Goal: Information Seeking & Learning: Learn about a topic

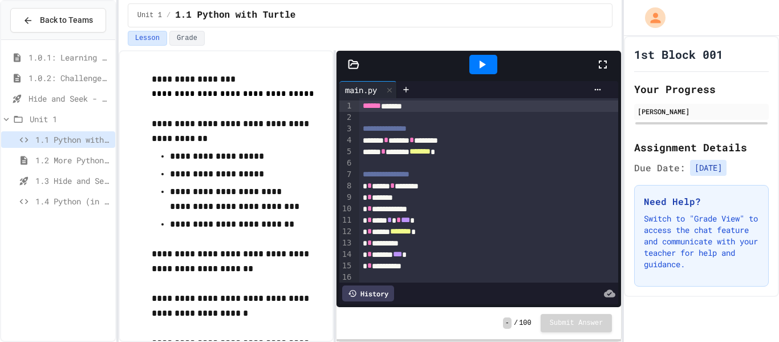
click at [83, 88] on div "1.0.2: Challenge Problem - The Bridge" at bounding box center [58, 80] width 114 height 21
click at [78, 205] on span "1.4 Python (in Groups)" at bounding box center [72, 201] width 75 height 12
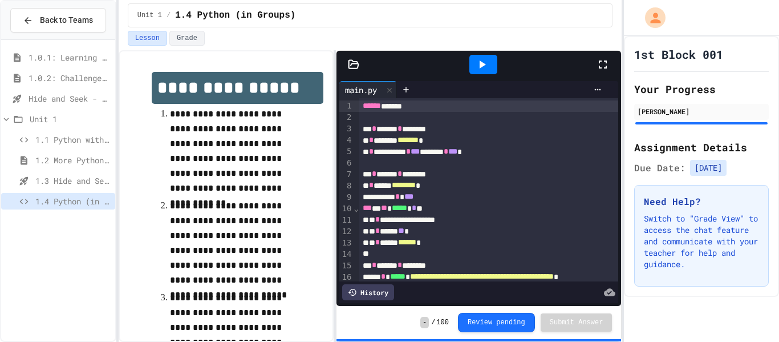
click at [480, 68] on icon at bounding box center [482, 65] width 14 height 14
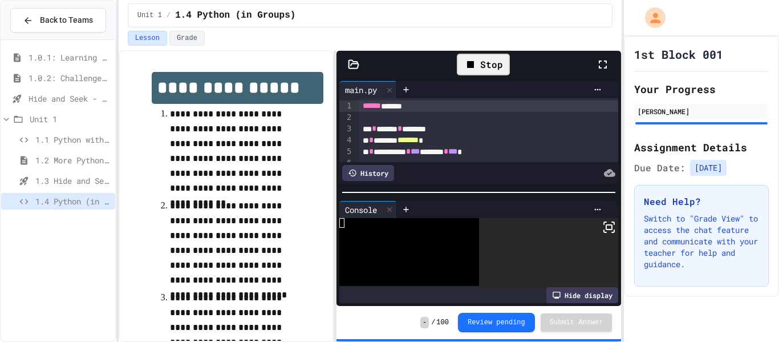
click at [604, 64] on icon at bounding box center [603, 65] width 14 height 14
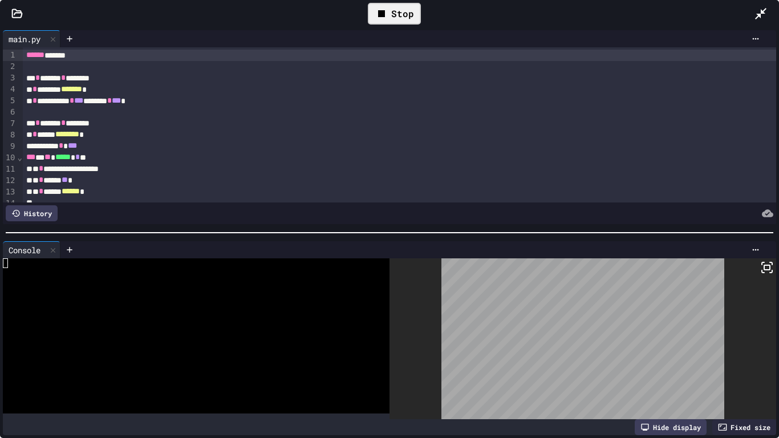
click at [769, 272] on icon at bounding box center [767, 268] width 14 height 14
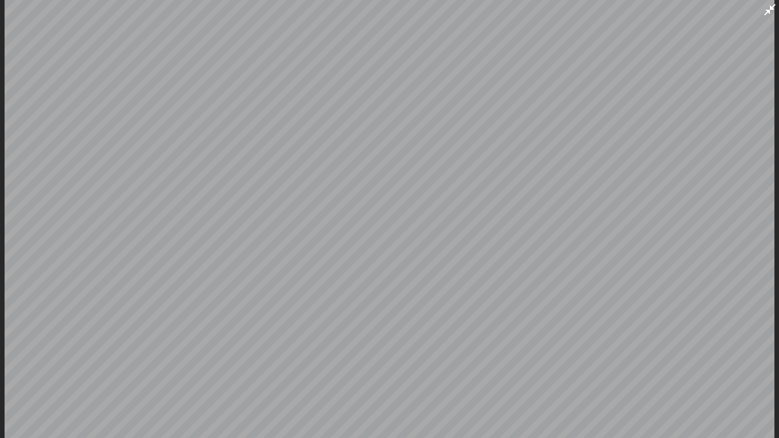
click at [767, 7] on icon at bounding box center [770, 10] width 14 height 14
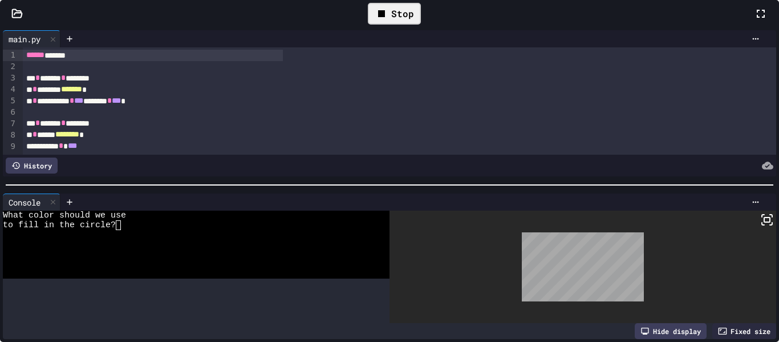
click at [131, 230] on div "to fill in the circle?" at bounding box center [67, 225] width 128 height 10
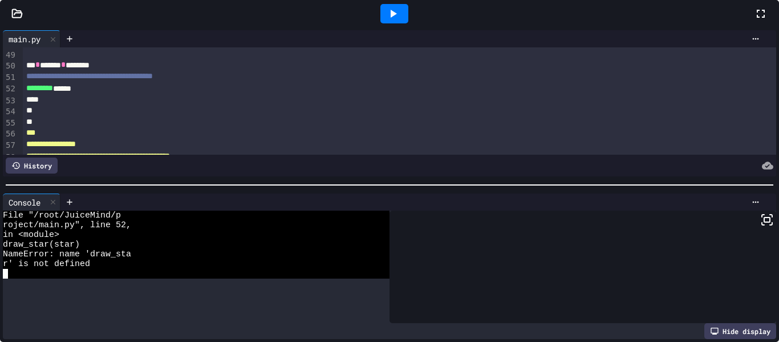
scroll to position [569, 0]
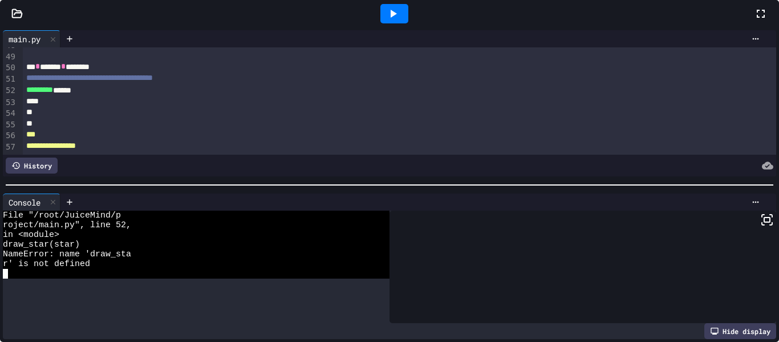
click at [283, 96] on div "********* ******" at bounding box center [153, 89] width 260 height 11
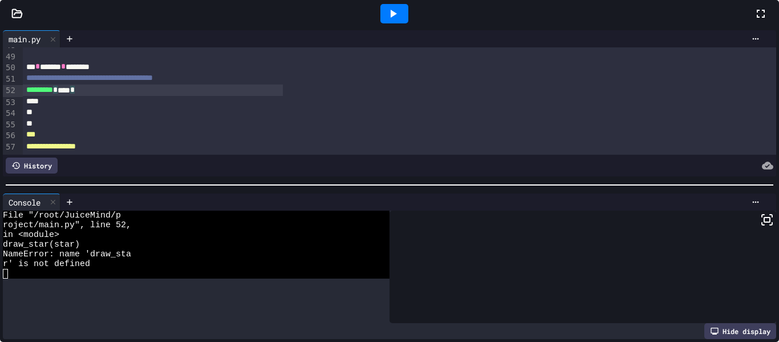
scroll to position [243, 0]
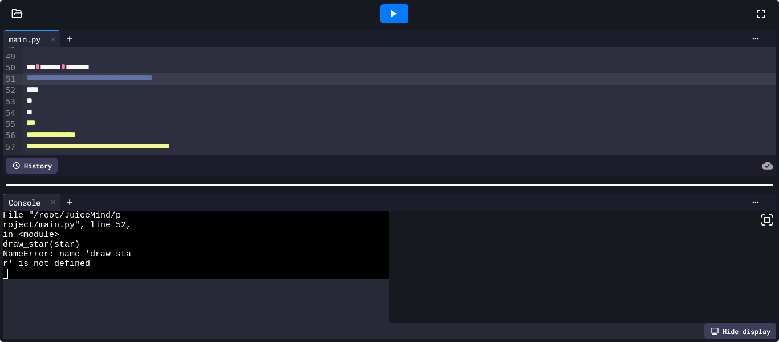
click at [408, 23] on div at bounding box center [394, 13] width 28 height 19
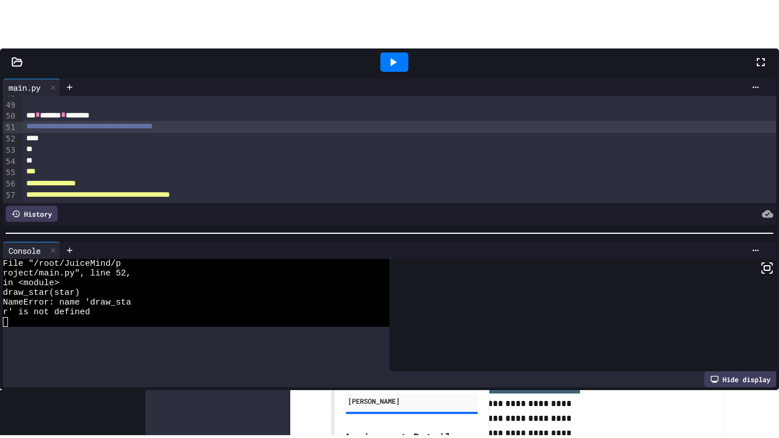
scroll to position [0, 0]
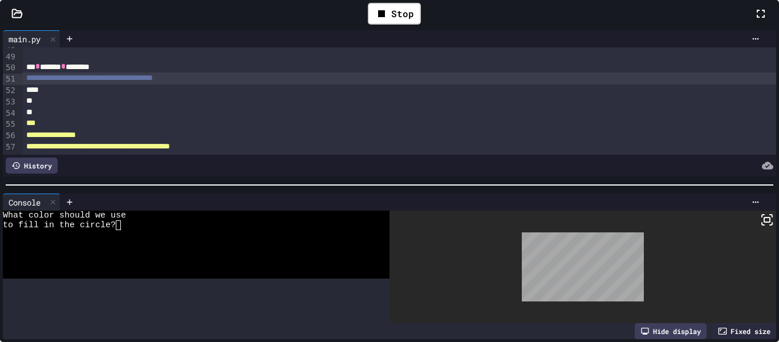
click at [126, 230] on textarea "Terminal input" at bounding box center [123, 225] width 5 height 10
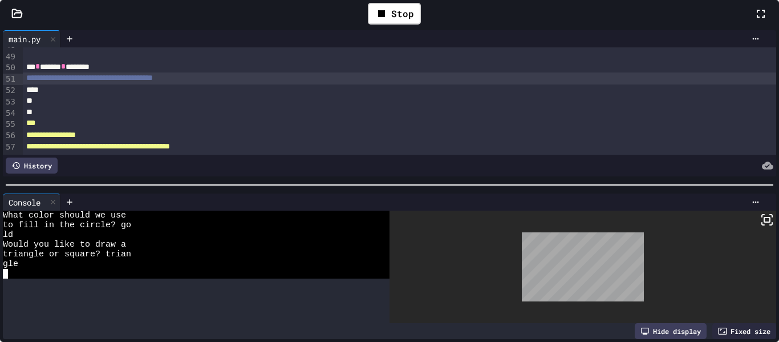
click at [754, 21] on icon at bounding box center [761, 14] width 14 height 14
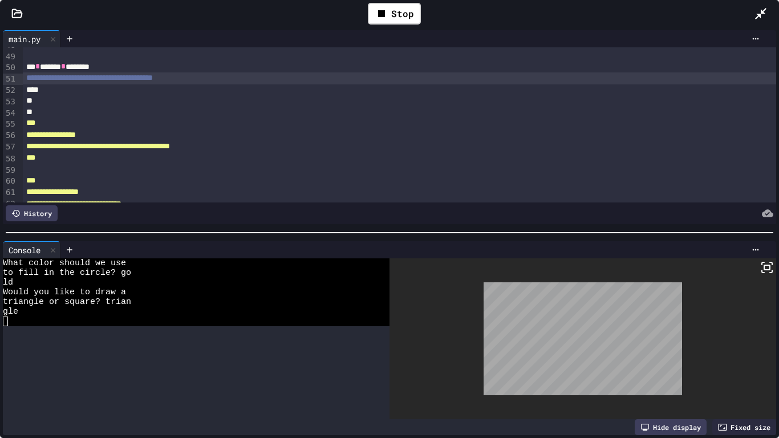
scroll to position [147, 0]
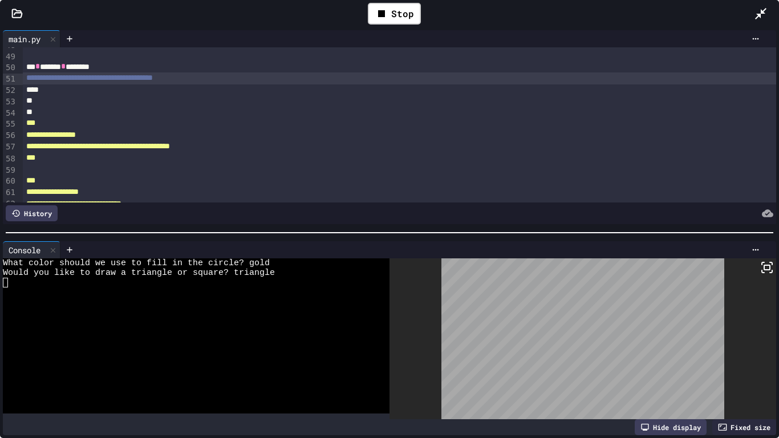
click at [771, 266] on icon at bounding box center [767, 268] width 14 height 14
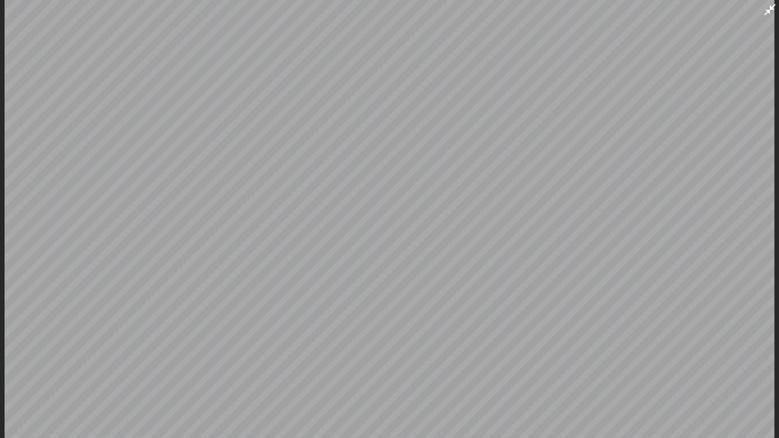
click at [765, 5] on icon at bounding box center [770, 10] width 14 height 14
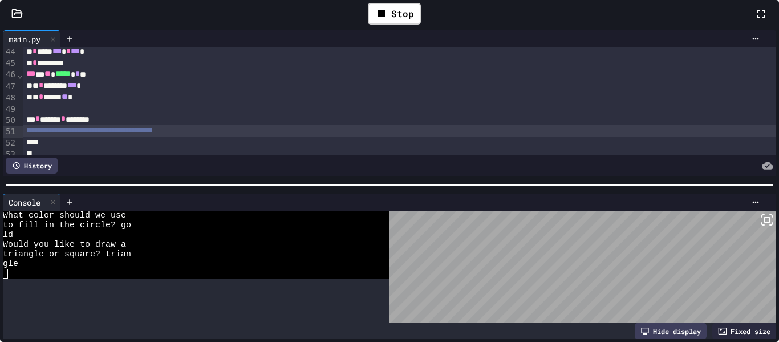
scroll to position [519, 0]
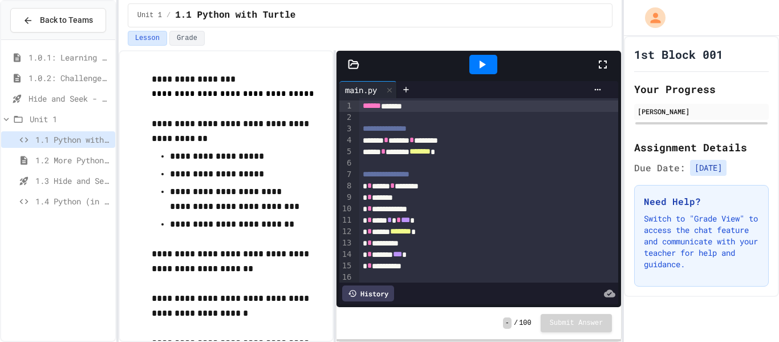
click at [60, 52] on span "1.0.1: Learning to Solve Hard Problems" at bounding box center [70, 57] width 82 height 12
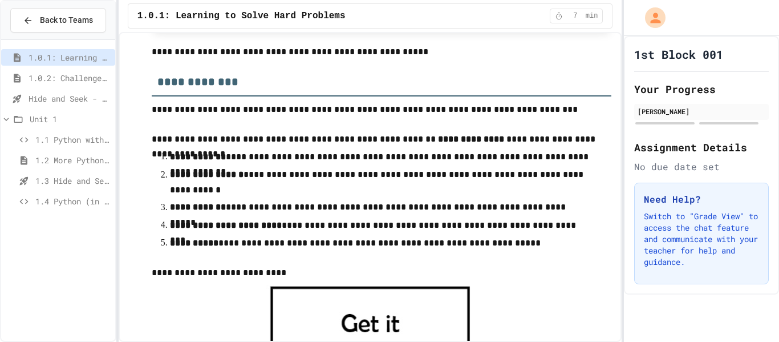
scroll to position [286, 0]
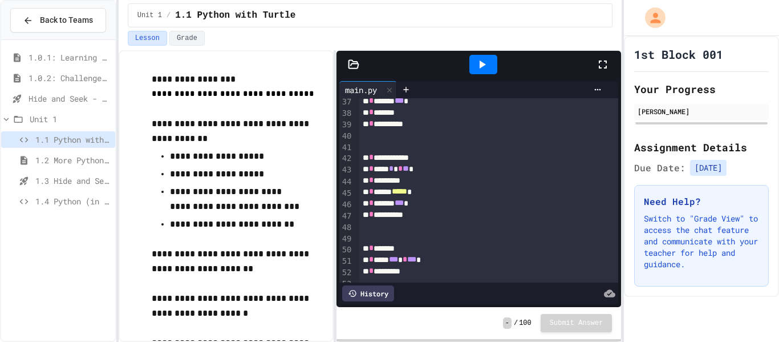
scroll to position [538, 0]
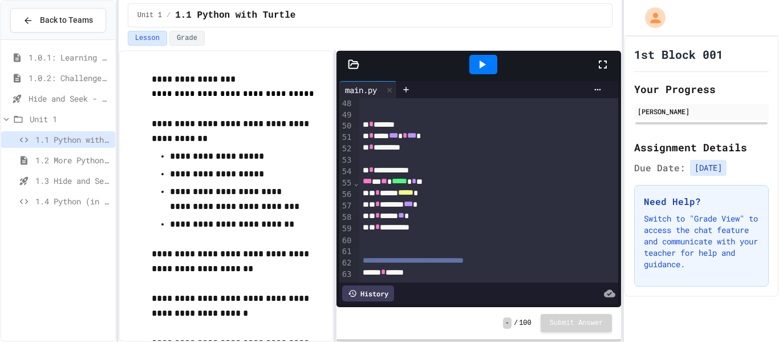
click at [303, 79] on p "**********" at bounding box center [238, 79] width 172 height 15
click at [181, 41] on button "Grade" at bounding box center [186, 38] width 35 height 15
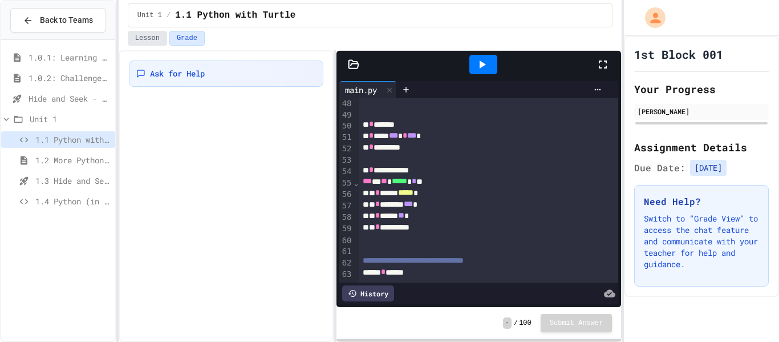
click at [157, 38] on button "Lesson" at bounding box center [147, 38] width 39 height 15
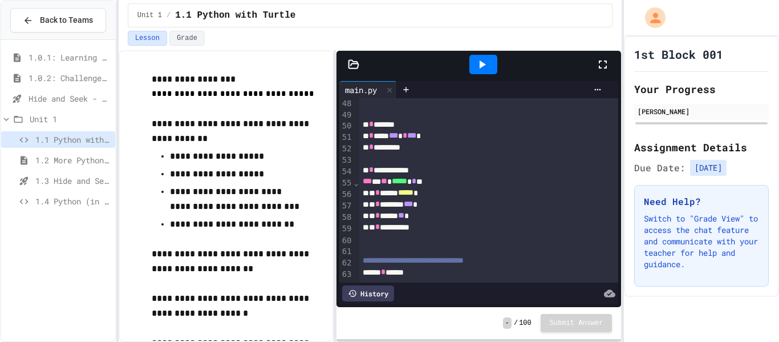
click at [74, 63] on div "1.0.1: Learning to Solve Hard Problems" at bounding box center [58, 57] width 114 height 17
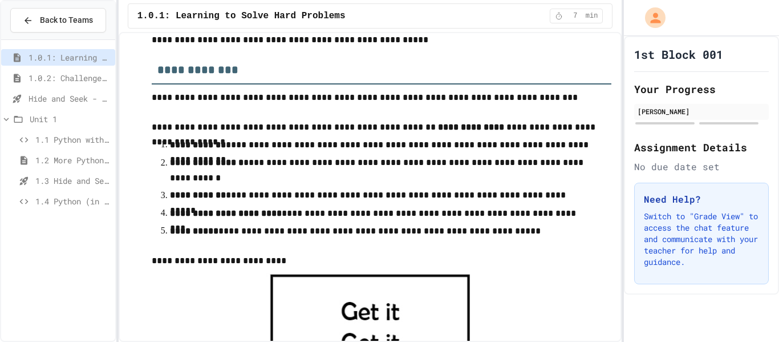
scroll to position [279, 0]
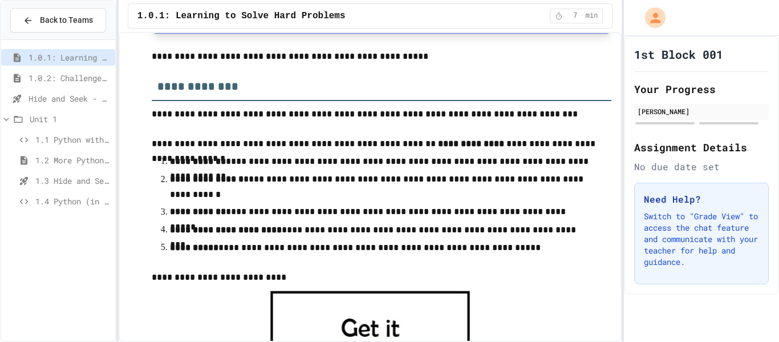
click at [206, 234] on strong "**********" at bounding box center [226, 229] width 112 height 9
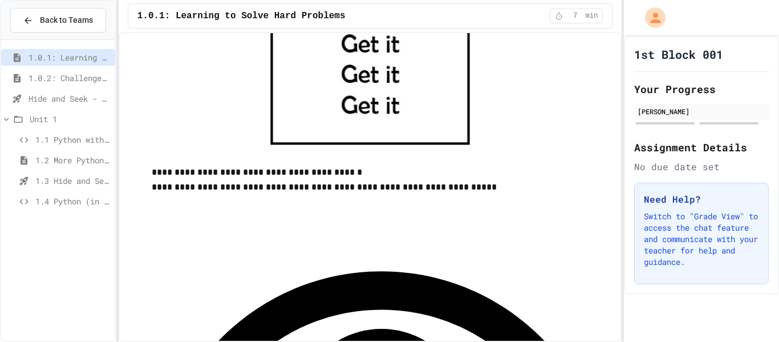
scroll to position [619, 0]
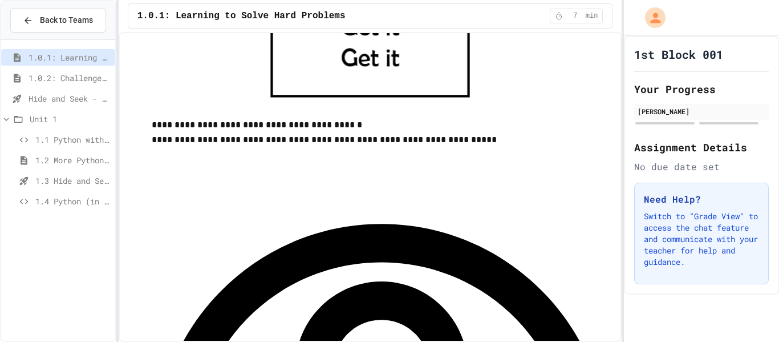
scroll to position [662, 0]
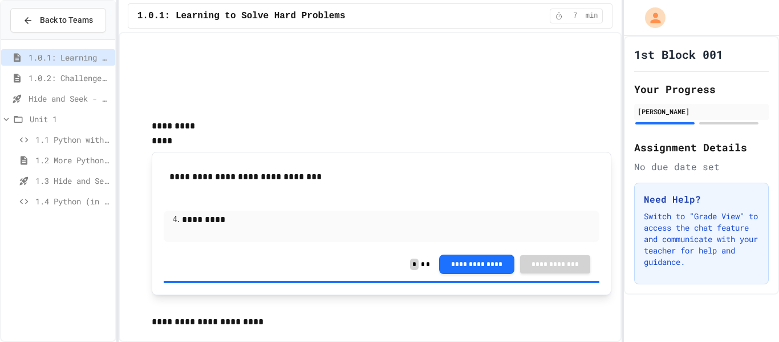
scroll to position [1131, 0]
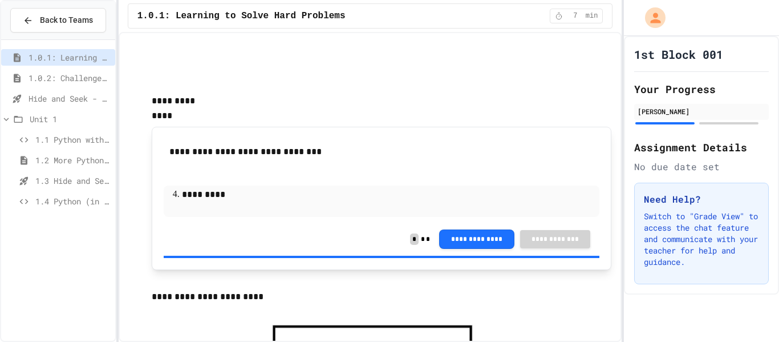
scroll to position [1156, 0]
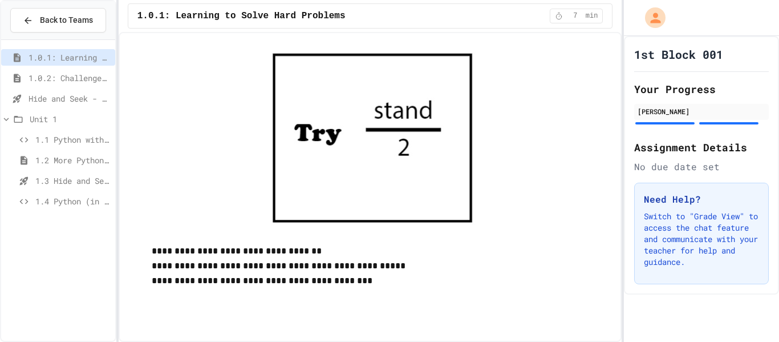
scroll to position [1434, 0]
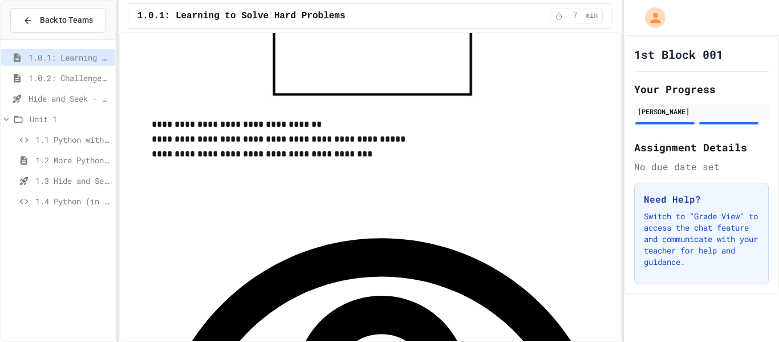
scroll to position [1558, 0]
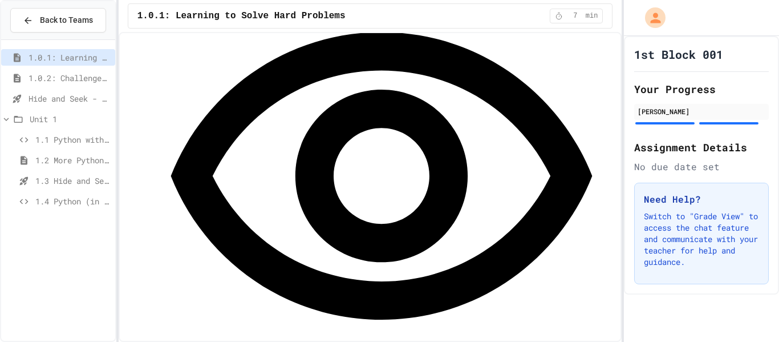
scroll to position [1805, 0]
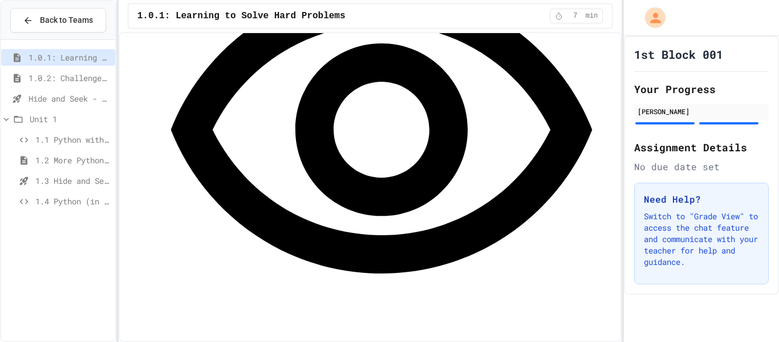
click at [90, 81] on span "1.0.2: Challenge Problem - The Bridge" at bounding box center [70, 78] width 82 height 12
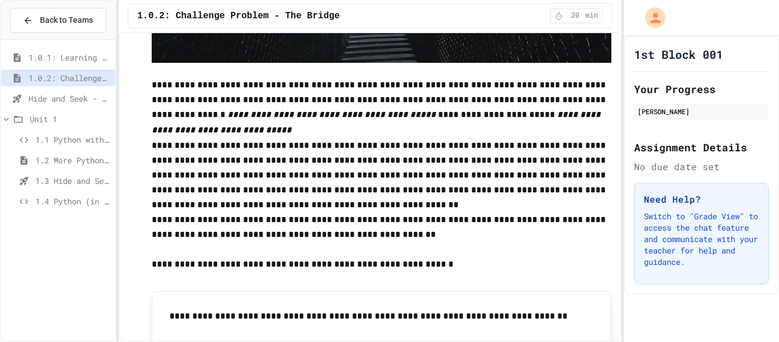
scroll to position [375, 0]
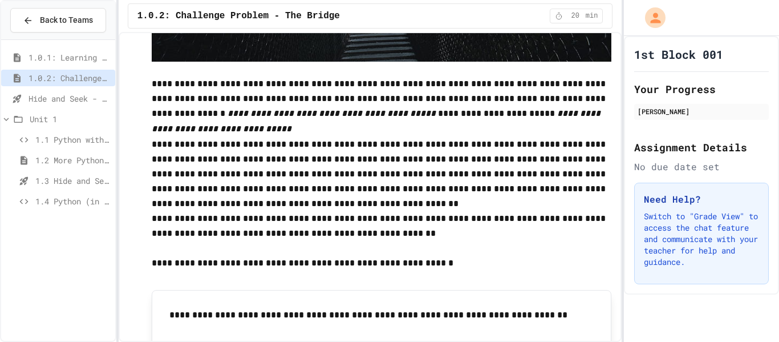
click at [76, 54] on span "1.0.1: Learning to Solve Hard Problems" at bounding box center [70, 57] width 82 height 12
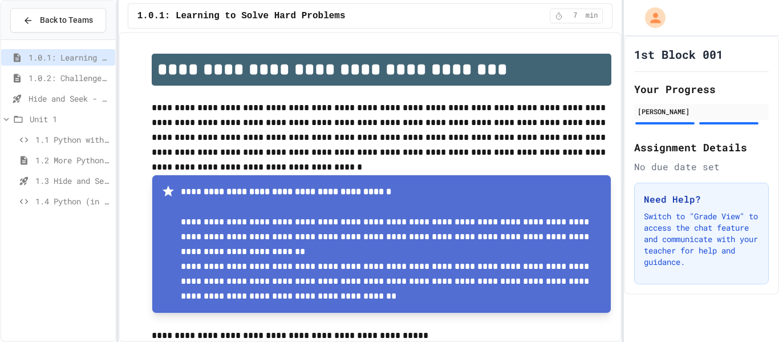
click at [76, 80] on span "1.0.2: Challenge Problem - The Bridge" at bounding box center [70, 78] width 82 height 12
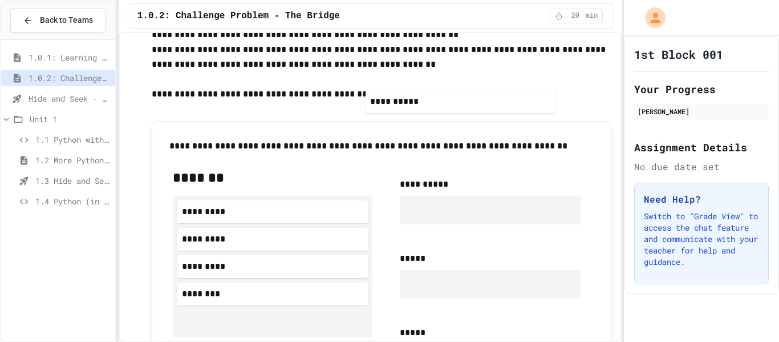
scroll to position [544, 0]
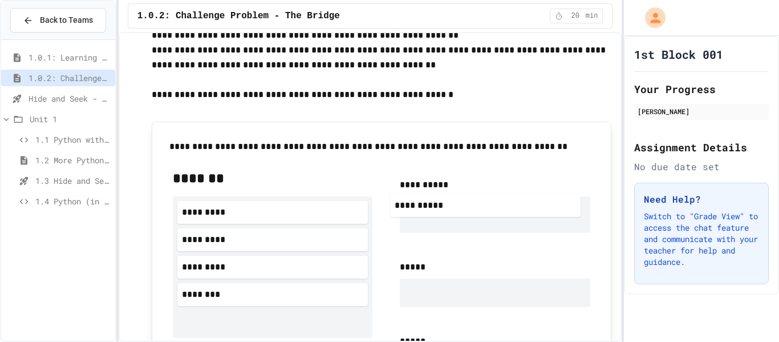
drag, startPoint x: 327, startPoint y: 197, endPoint x: 556, endPoint y: 203, distance: 228.8
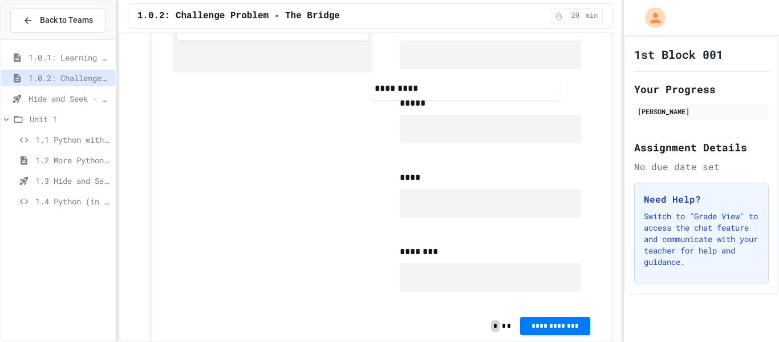
scroll to position [773, 0]
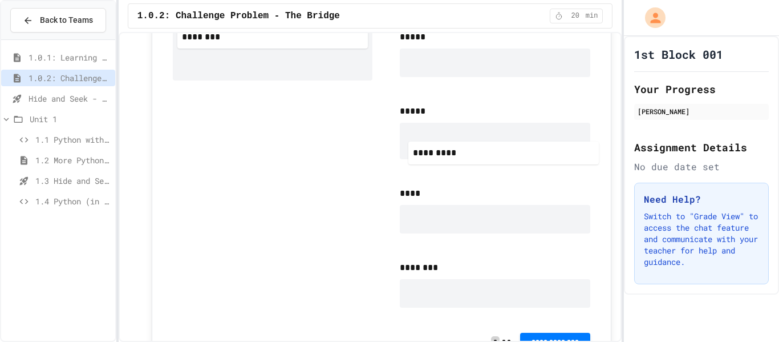
drag, startPoint x: 323, startPoint y: 198, endPoint x: 556, endPoint y: 147, distance: 238.2
click at [556, 147] on div "**********" at bounding box center [382, 128] width 436 height 396
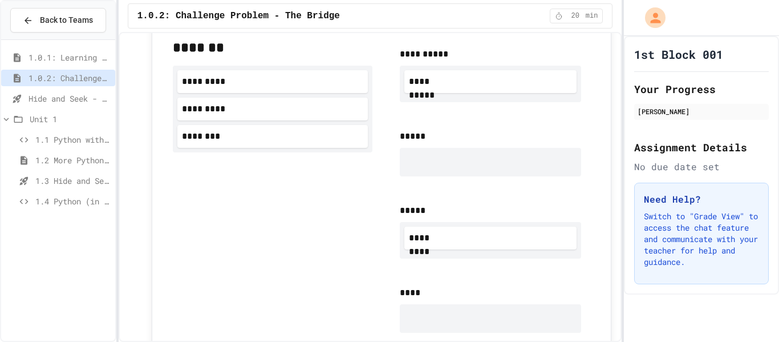
scroll to position [671, 0]
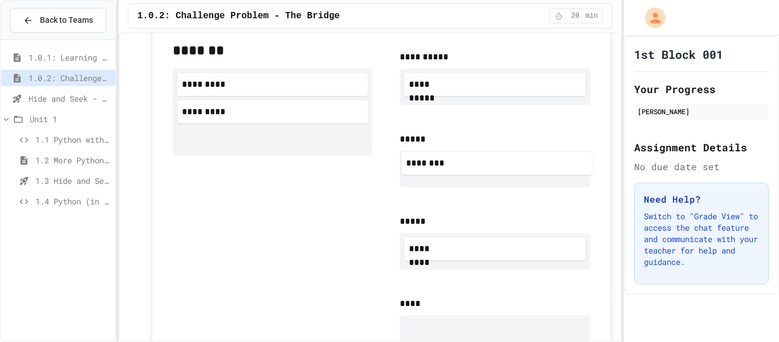
drag, startPoint x: 311, startPoint y: 145, endPoint x: 540, endPoint y: 170, distance: 230.7
click at [540, 170] on div "**********" at bounding box center [382, 234] width 436 height 404
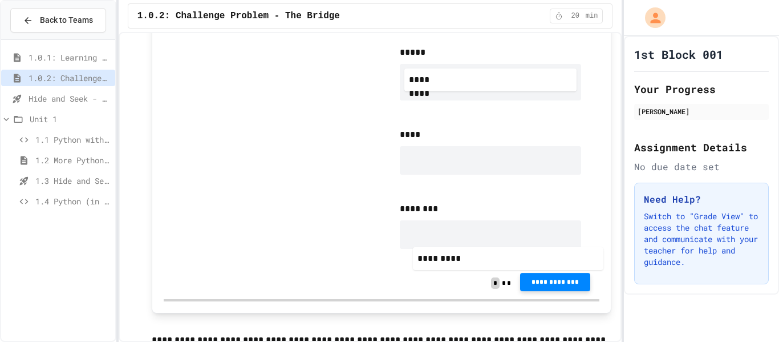
scroll to position [848, 0]
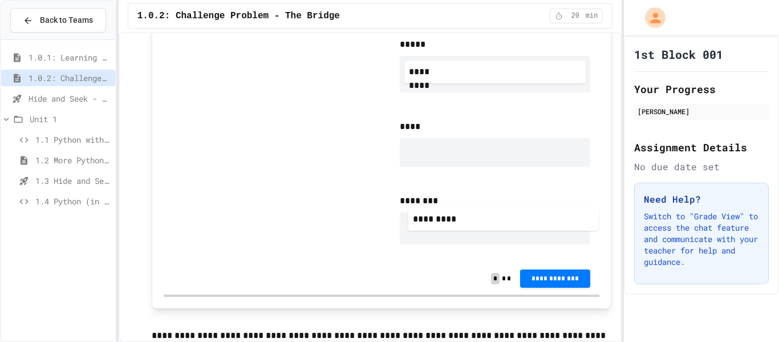
drag, startPoint x: 327, startPoint y: 60, endPoint x: 560, endPoint y: 223, distance: 284.7
click at [560, 223] on div "**********" at bounding box center [382, 58] width 436 height 407
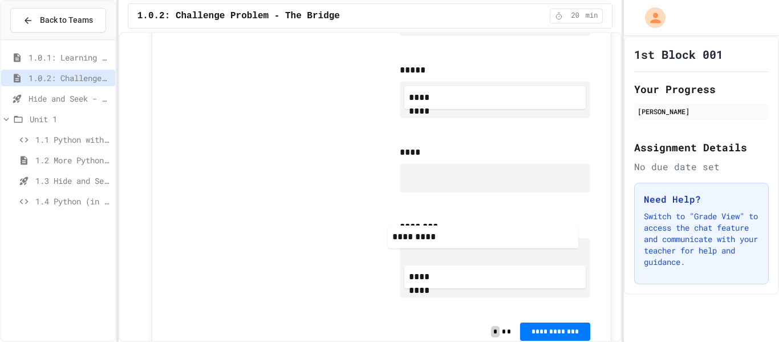
scroll to position [823, 0]
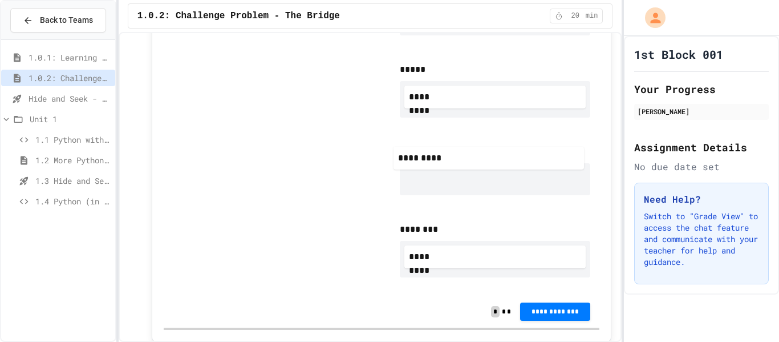
drag, startPoint x: 282, startPoint y: 67, endPoint x: 510, endPoint y: 172, distance: 250.4
click at [510, 172] on div "**********" at bounding box center [382, 87] width 436 height 415
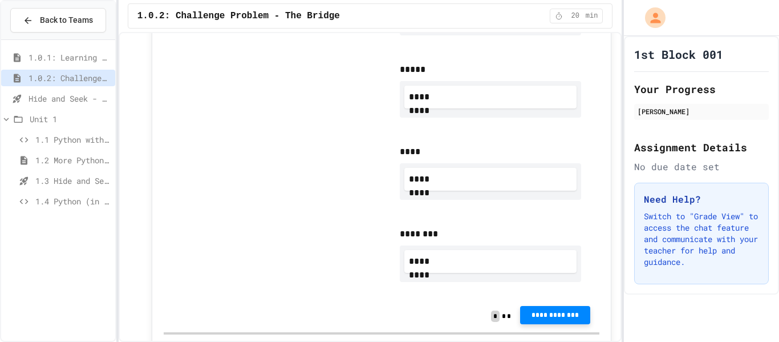
click at [558, 313] on span "**********" at bounding box center [555, 314] width 52 height 9
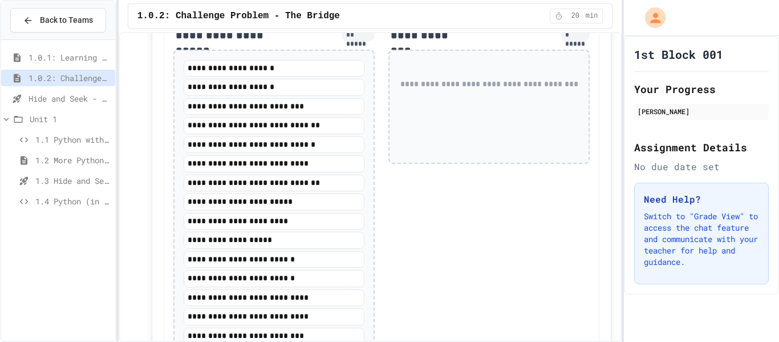
scroll to position [1312, 0]
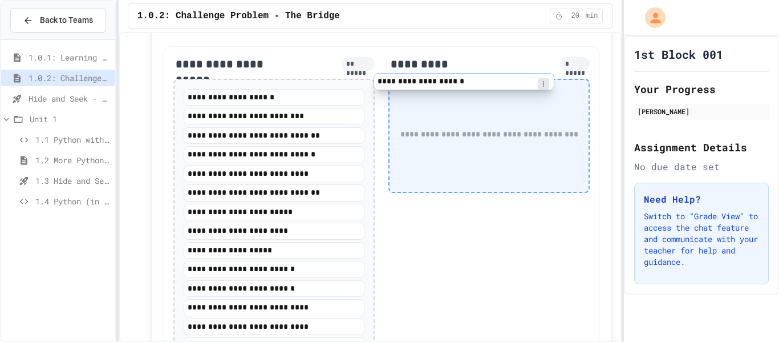
drag, startPoint x: 336, startPoint y: 87, endPoint x: 529, endPoint y: 86, distance: 193.4
click at [529, 86] on div "**********" at bounding box center [382, 219] width 436 height 347
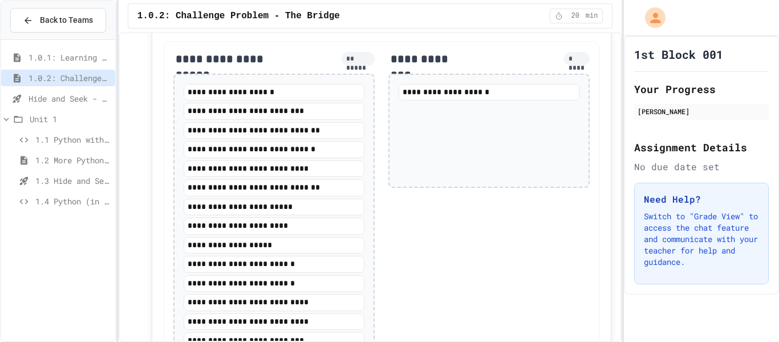
scroll to position [1283, 0]
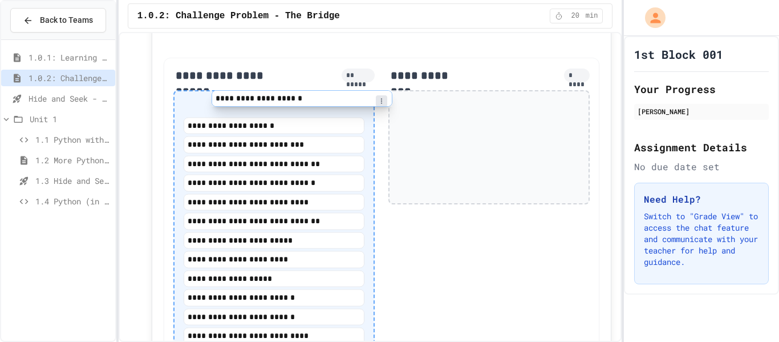
drag, startPoint x: 462, startPoint y: 94, endPoint x: 264, endPoint y: 103, distance: 198.2
click at [264, 103] on div "**********" at bounding box center [382, 230] width 436 height 345
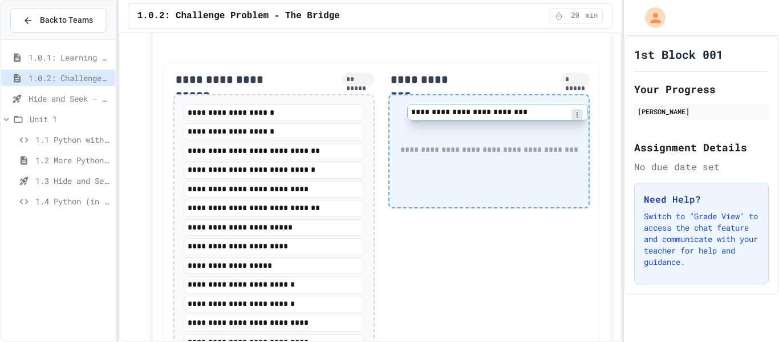
drag, startPoint x: 297, startPoint y: 155, endPoint x: 525, endPoint y: 118, distance: 230.6
click at [525, 118] on div "**********" at bounding box center [382, 235] width 436 height 347
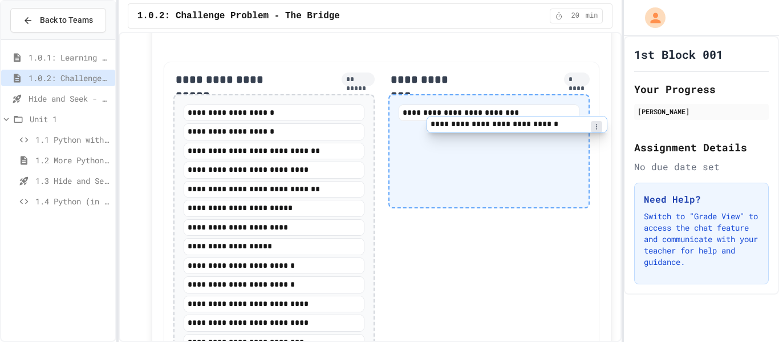
drag, startPoint x: 332, startPoint y: 165, endPoint x: 580, endPoint y: 120, distance: 251.6
click at [580, 120] on div "**********" at bounding box center [382, 226] width 436 height 328
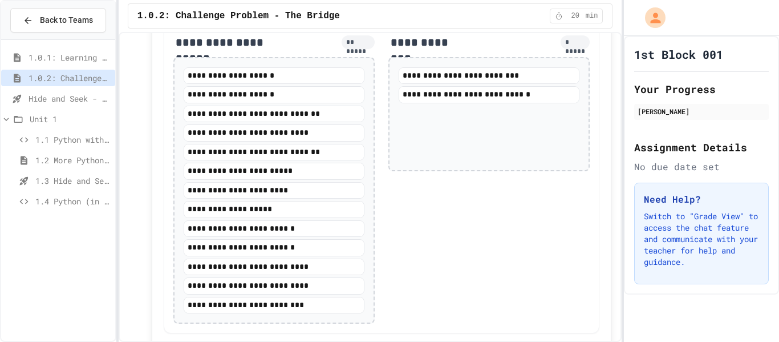
scroll to position [1302, 0]
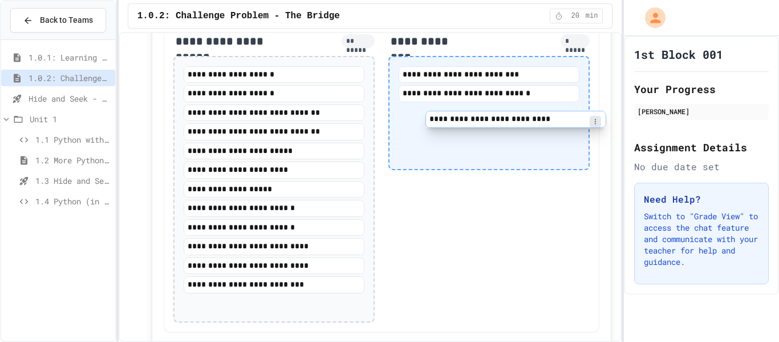
drag, startPoint x: 310, startPoint y: 132, endPoint x: 556, endPoint y: 121, distance: 246.1
click at [556, 121] on div "**********" at bounding box center [382, 177] width 436 height 309
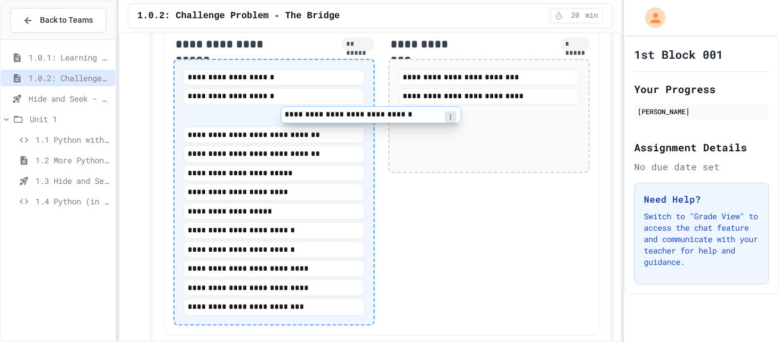
scroll to position [1297, 0]
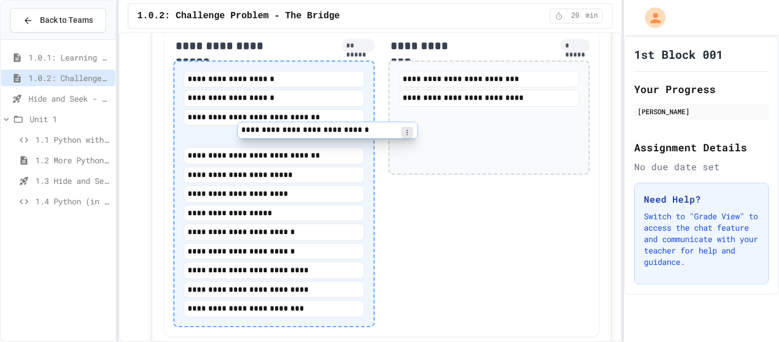
drag, startPoint x: 480, startPoint y: 95, endPoint x: 296, endPoint y: 140, distance: 189.0
click at [296, 140] on div "**********" at bounding box center [382, 182] width 436 height 309
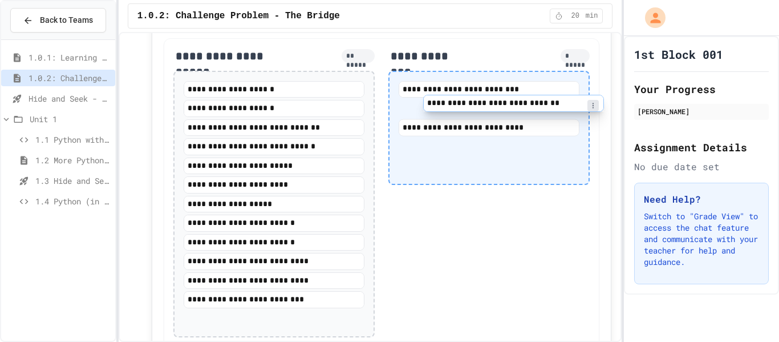
scroll to position [1284, 0]
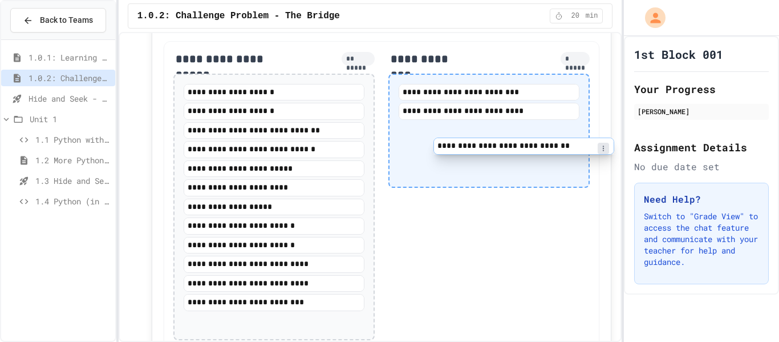
drag, startPoint x: 275, startPoint y: 126, endPoint x: 529, endPoint y: 144, distance: 255.1
click at [529, 144] on div "**********" at bounding box center [382, 195] width 436 height 309
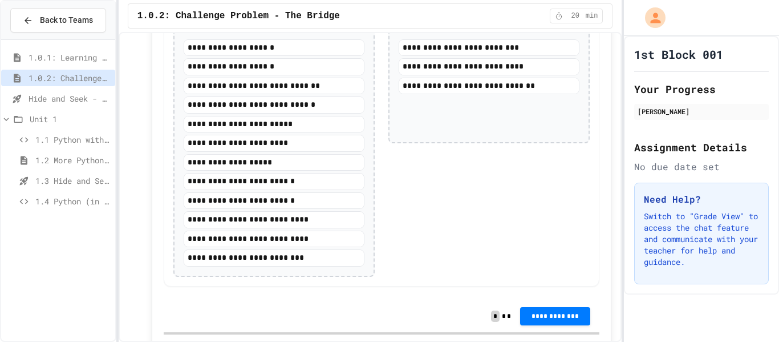
scroll to position [1330, 0]
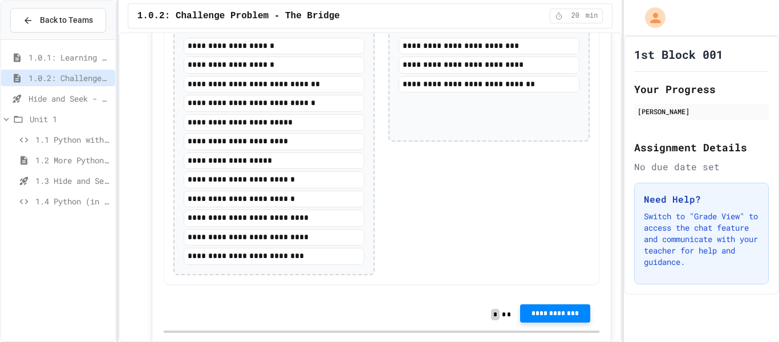
click at [557, 314] on span "**********" at bounding box center [555, 313] width 52 height 9
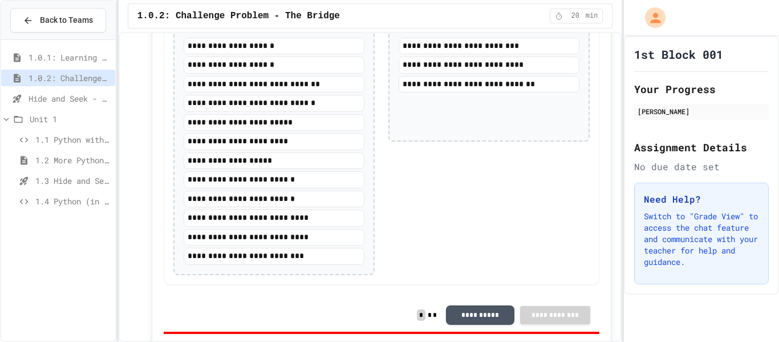
click at [475, 310] on button "**********" at bounding box center [480, 313] width 68 height 19
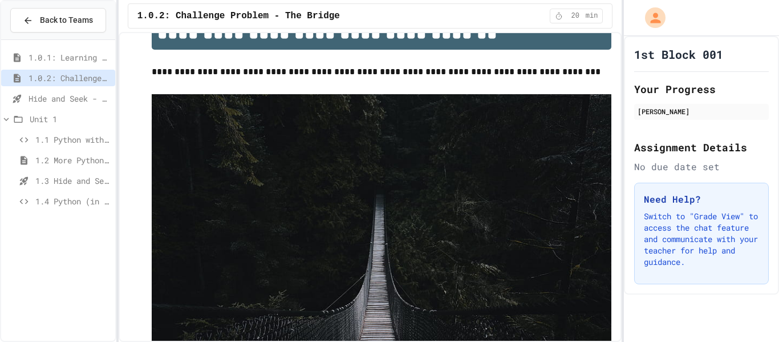
scroll to position [30, 0]
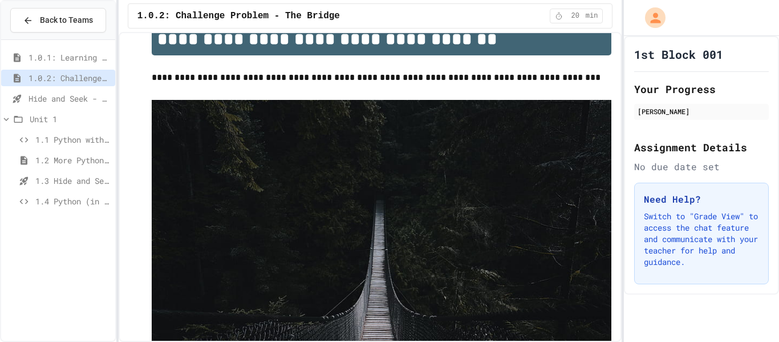
click at [65, 102] on span "Hide and Seek - SUB" at bounding box center [70, 98] width 82 height 12
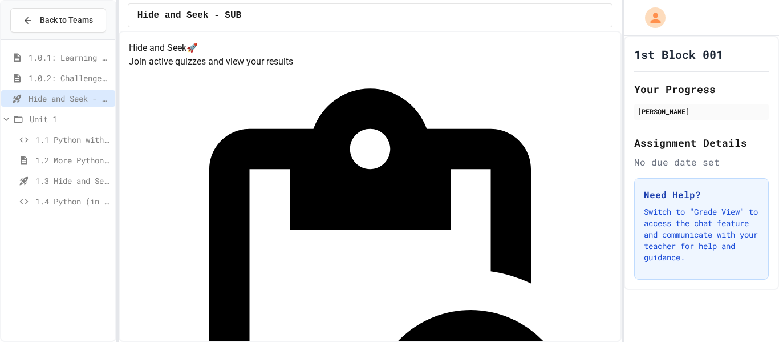
scroll to position [51, 0]
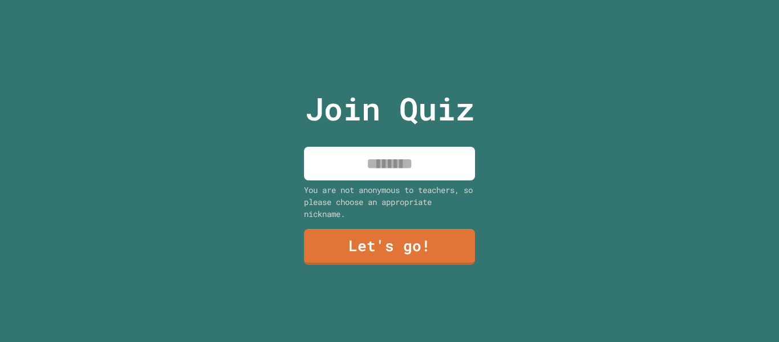
click at [341, 163] on input at bounding box center [389, 164] width 171 height 34
type input "********"
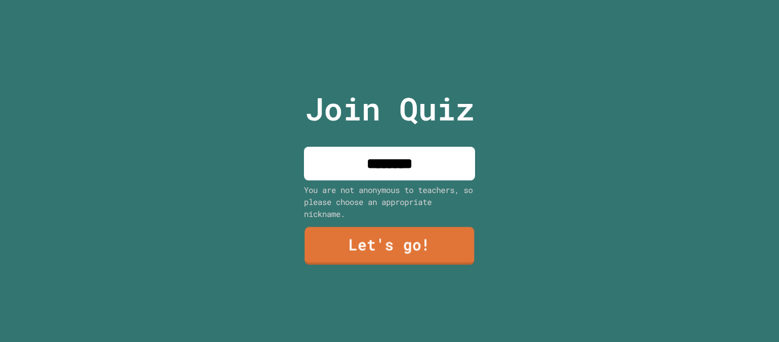
click at [365, 240] on link "Let's go!" at bounding box center [390, 246] width 170 height 38
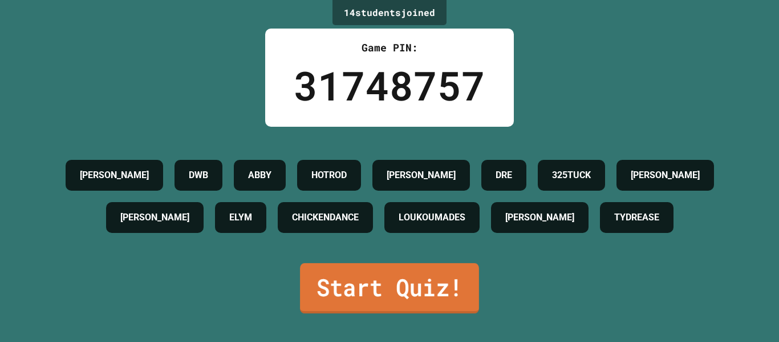
click at [431, 298] on link "Start Quiz!" at bounding box center [389, 288] width 179 height 50
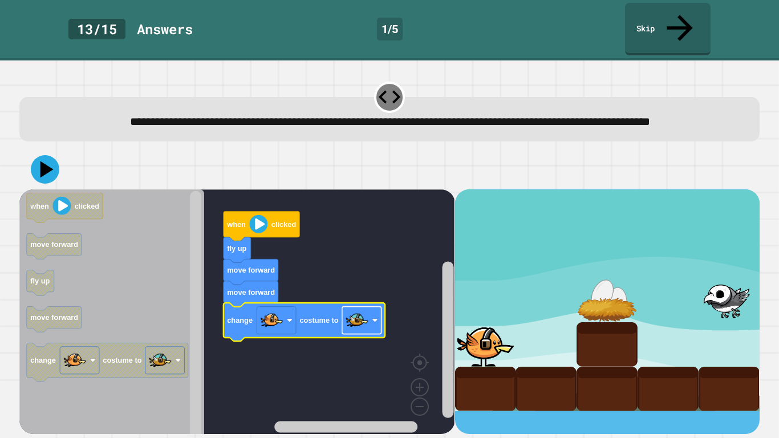
click at [352, 324] on image "Blockly Workspace" at bounding box center [357, 320] width 23 height 23
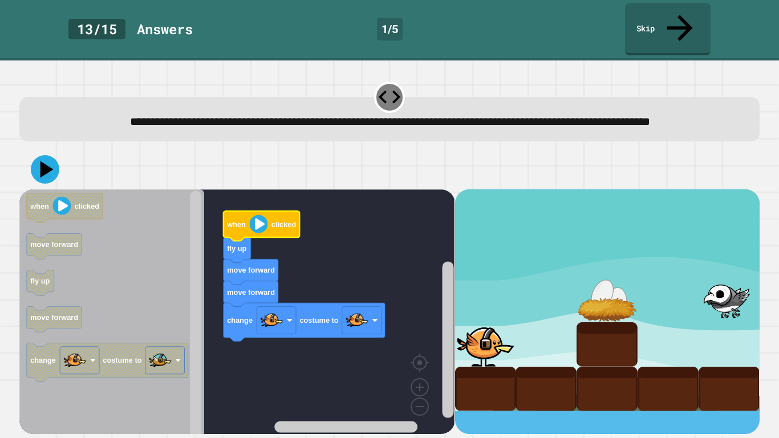
click at [260, 215] on image "Blockly Workspace" at bounding box center [259, 224] width 18 height 18
click at [55, 158] on icon at bounding box center [45, 169] width 34 height 34
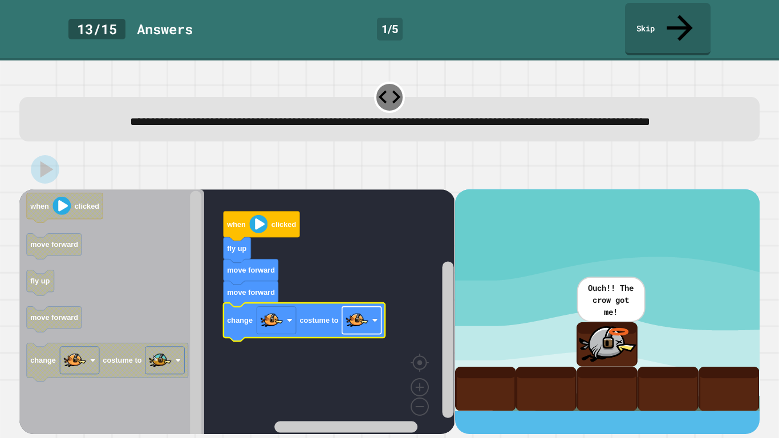
click at [365, 316] on image "Blockly Workspace" at bounding box center [357, 320] width 23 height 23
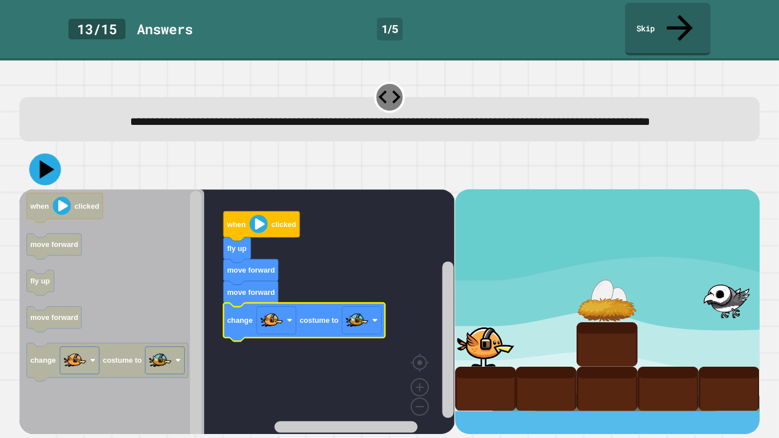
click at [54, 162] on icon at bounding box center [45, 169] width 32 height 32
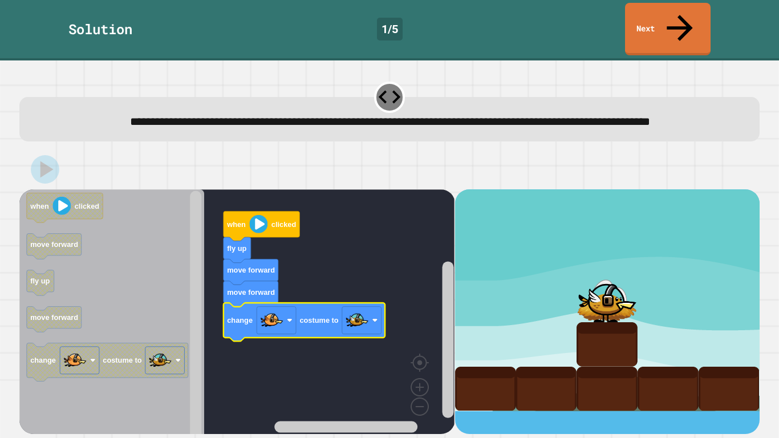
click at [392, 210] on rect "Blockly Workspace" at bounding box center [236, 315] width 435 height 252
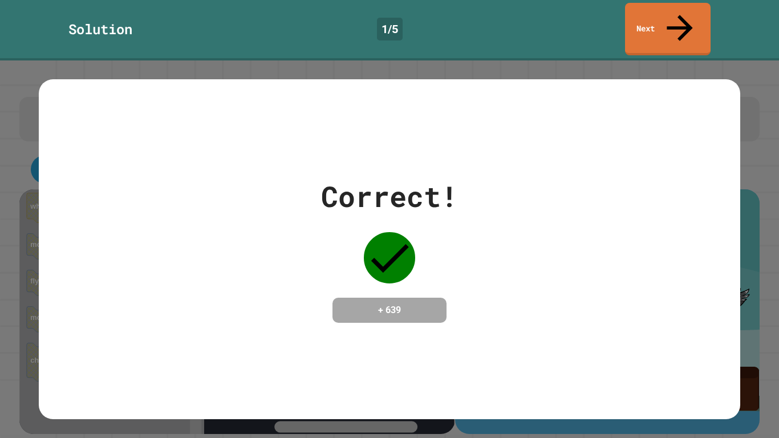
click at [548, 264] on div "Correct! + 639" at bounding box center [389, 249] width 701 height 148
click at [642, 15] on link "Next" at bounding box center [668, 28] width 84 height 55
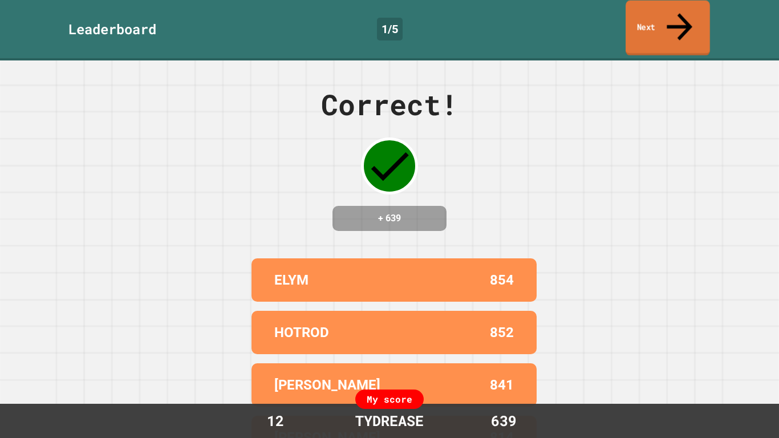
click at [660, 11] on link "Next" at bounding box center [668, 28] width 84 height 55
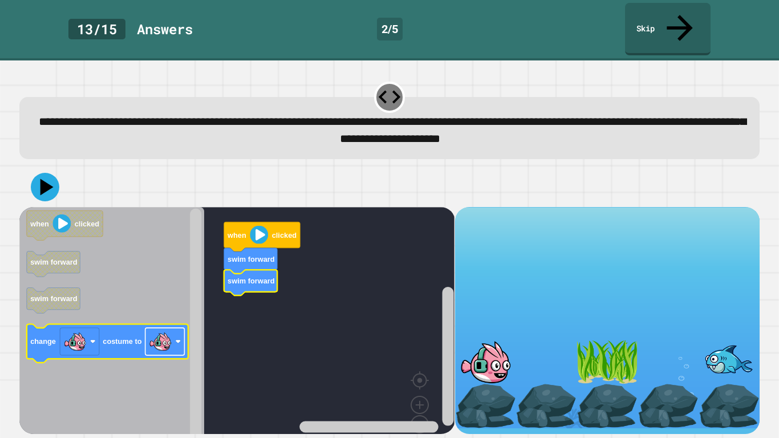
click at [168, 330] on image "Blockly Workspace" at bounding box center [160, 341] width 23 height 23
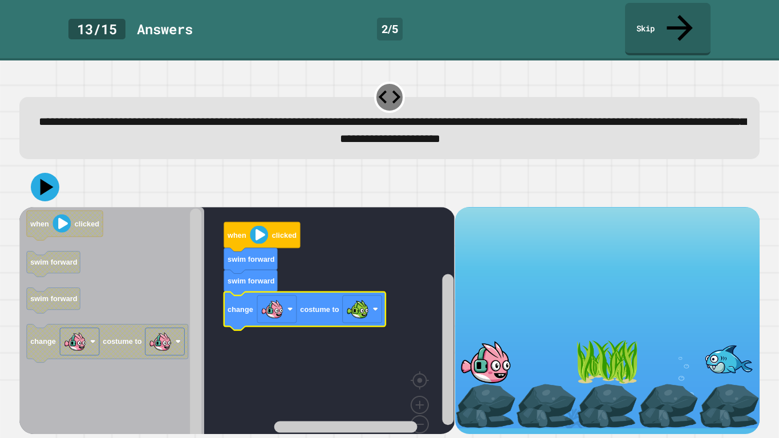
click at [54, 170] on icon at bounding box center [45, 187] width 34 height 34
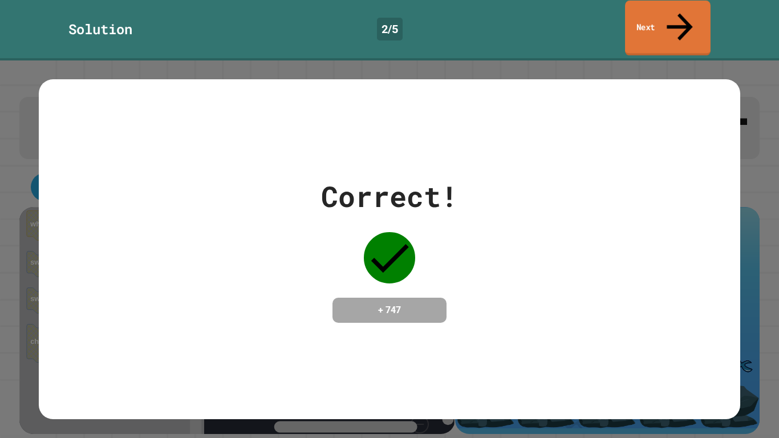
click at [669, 14] on link "Next" at bounding box center [668, 28] width 86 height 55
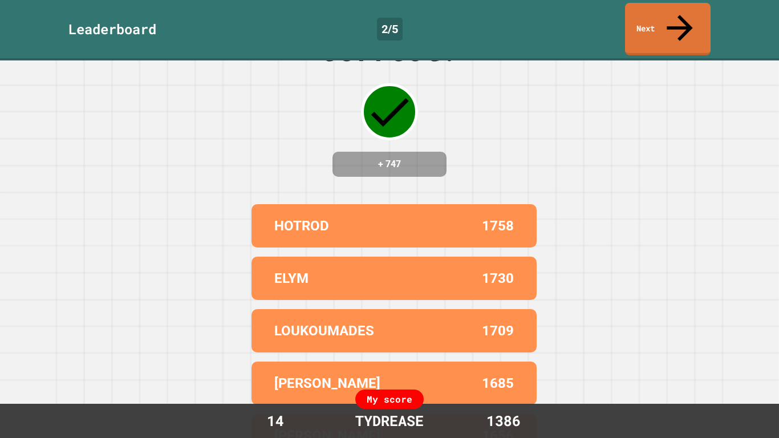
scroll to position [62, 0]
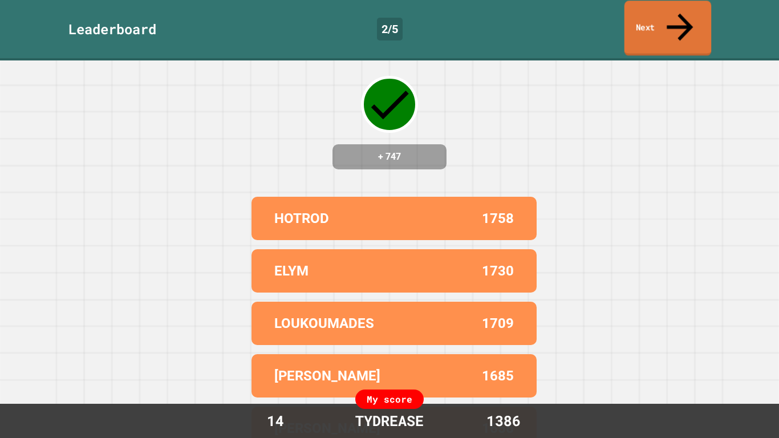
click at [667, 13] on link "Next" at bounding box center [668, 28] width 87 height 55
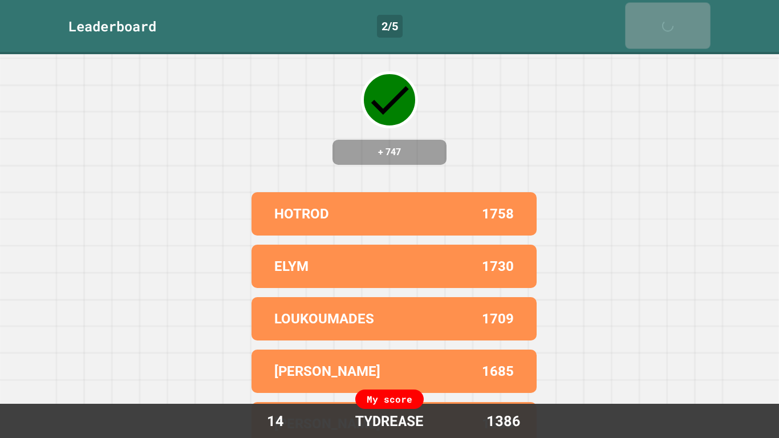
scroll to position [0, 0]
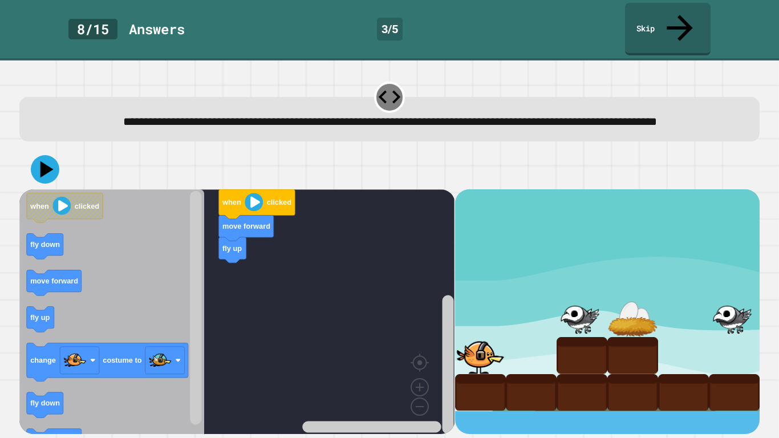
click at [267, 246] on rect "Blockly Workspace" at bounding box center [236, 315] width 435 height 252
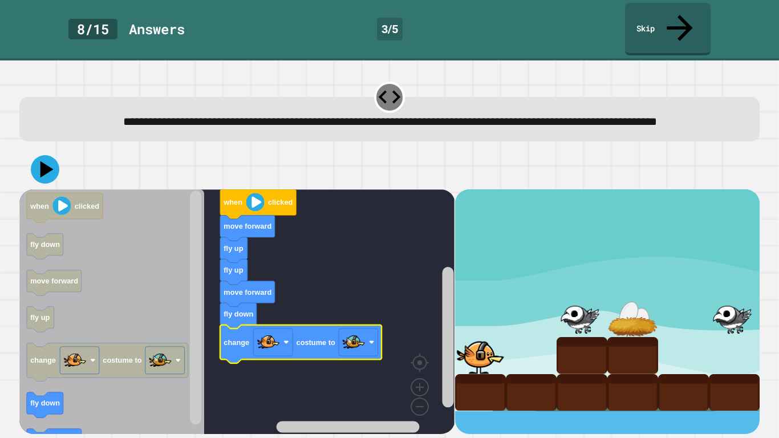
click at [361, 332] on image "Blockly Workspace" at bounding box center [353, 342] width 23 height 23
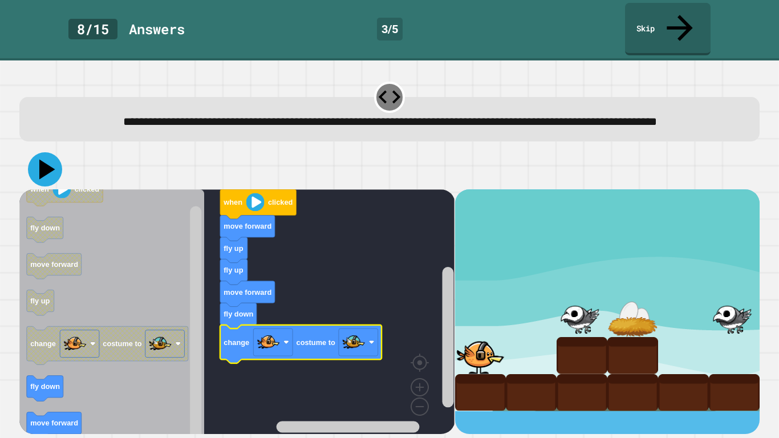
click at [46, 152] on icon at bounding box center [45, 169] width 34 height 34
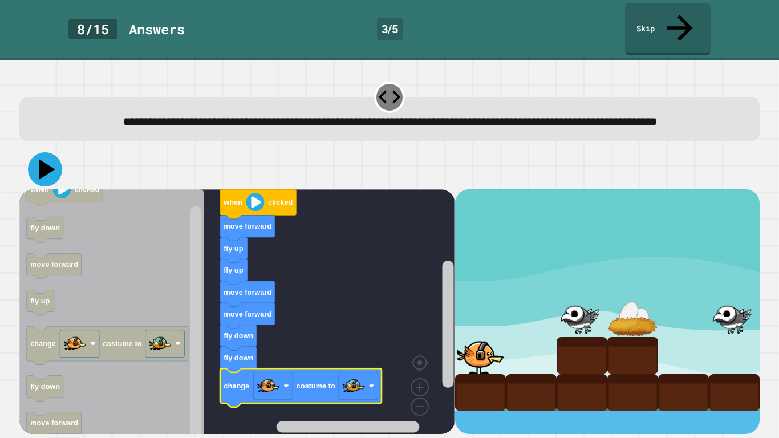
click at [45, 161] on icon at bounding box center [47, 170] width 16 height 20
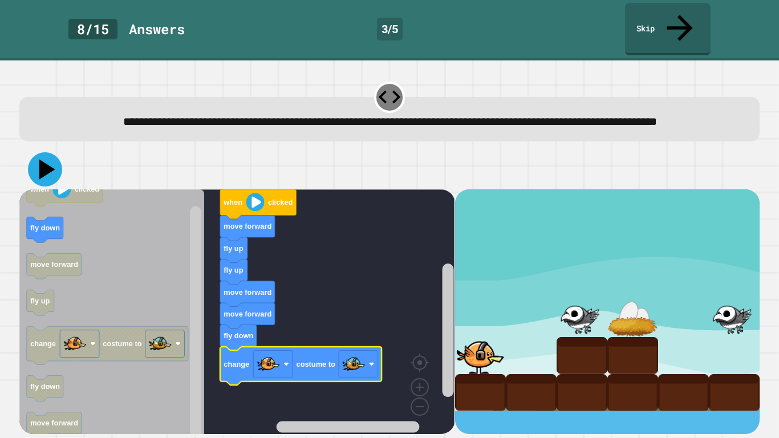
click at [57, 164] on icon at bounding box center [45, 169] width 34 height 34
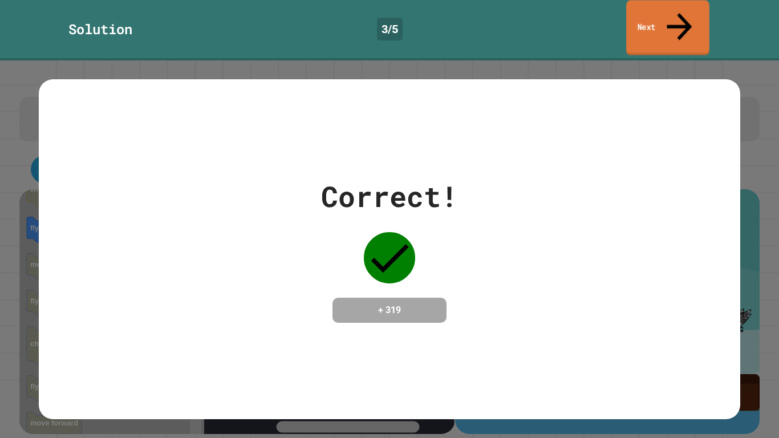
click at [650, 22] on link "Next" at bounding box center [667, 27] width 83 height 55
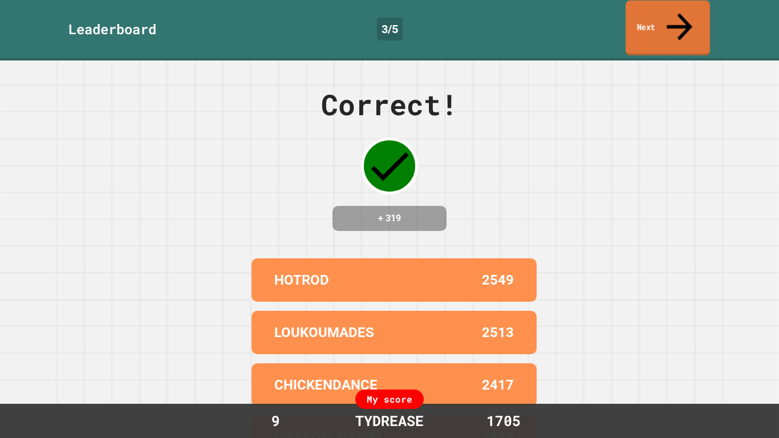
click at [650, 22] on link "Next" at bounding box center [668, 28] width 84 height 55
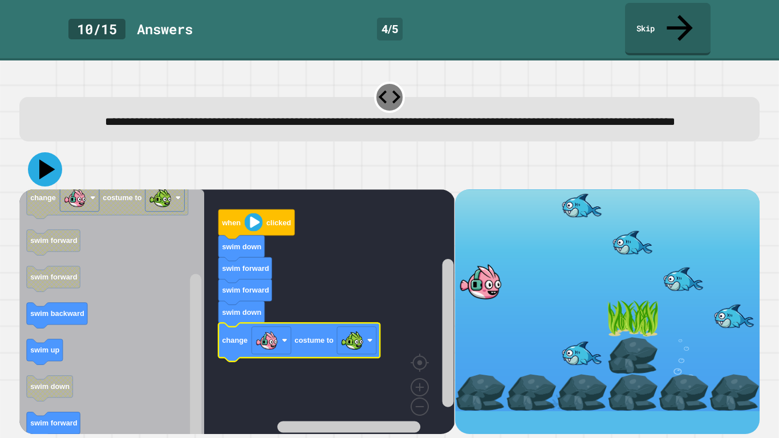
click at [56, 166] on icon at bounding box center [45, 169] width 34 height 34
click at [305, 295] on rect "Blockly Workspace" at bounding box center [236, 315] width 435 height 252
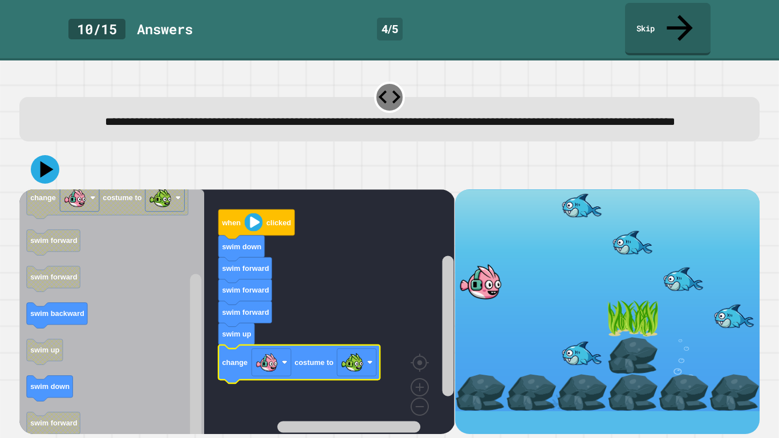
click at [92, 155] on div at bounding box center [389, 169] width 740 height 40
click at [55, 164] on icon at bounding box center [45, 169] width 34 height 34
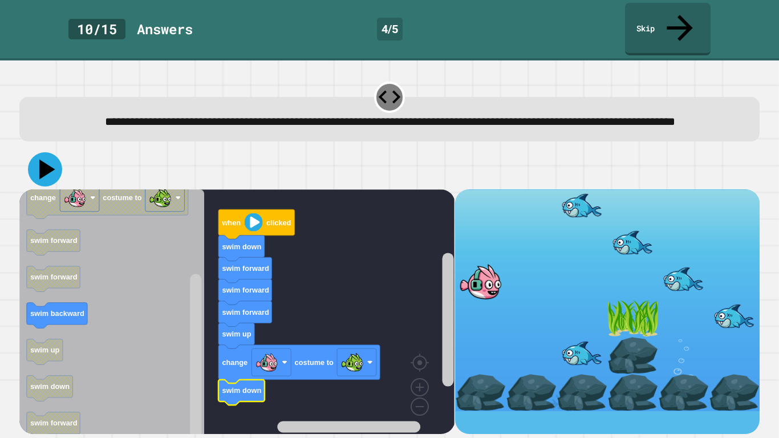
click at [50, 167] on icon at bounding box center [45, 169] width 34 height 34
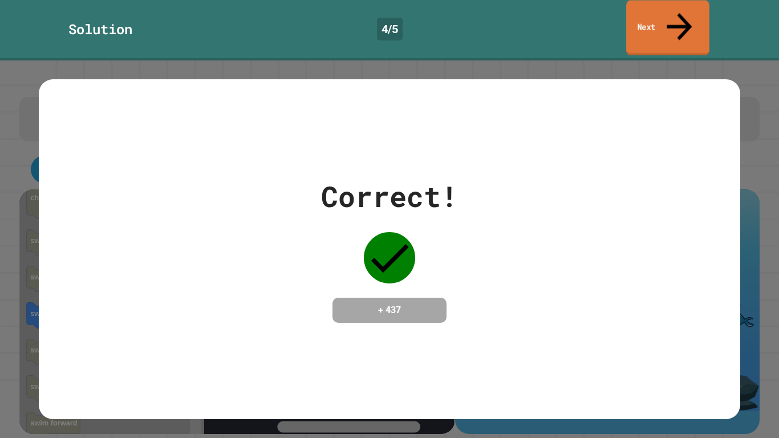
click at [657, 20] on link "Next" at bounding box center [667, 27] width 83 height 55
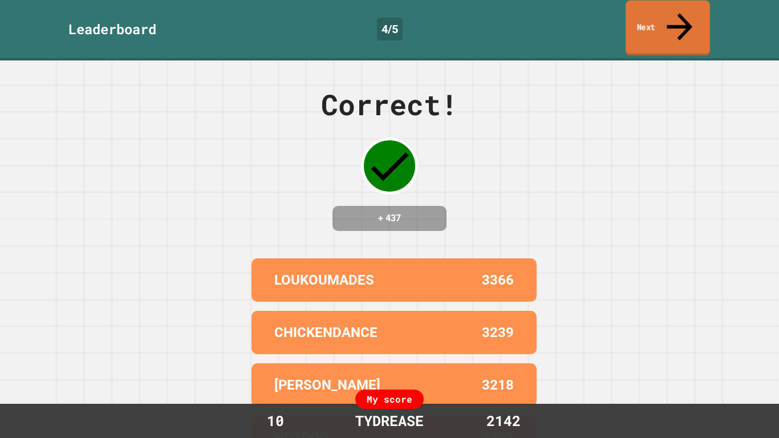
click at [661, 8] on link "Next" at bounding box center [668, 28] width 84 height 55
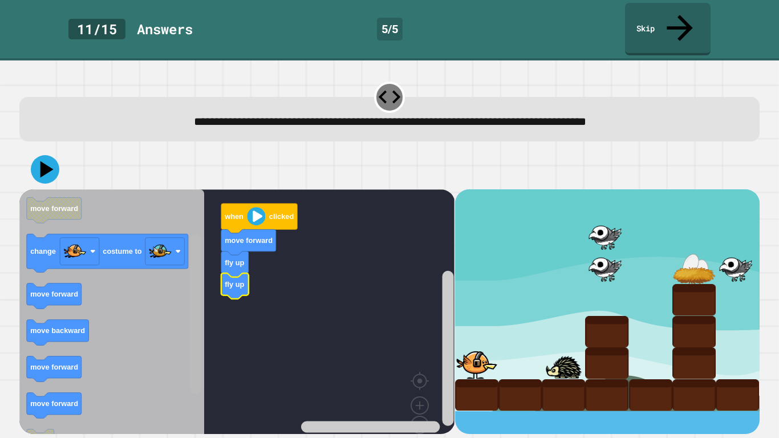
click at [196, 295] on rect "Blockly Workspace" at bounding box center [195, 314] width 11 height 160
click at [177, 304] on icon "Blockly Workspace" at bounding box center [111, 324] width 185 height 270
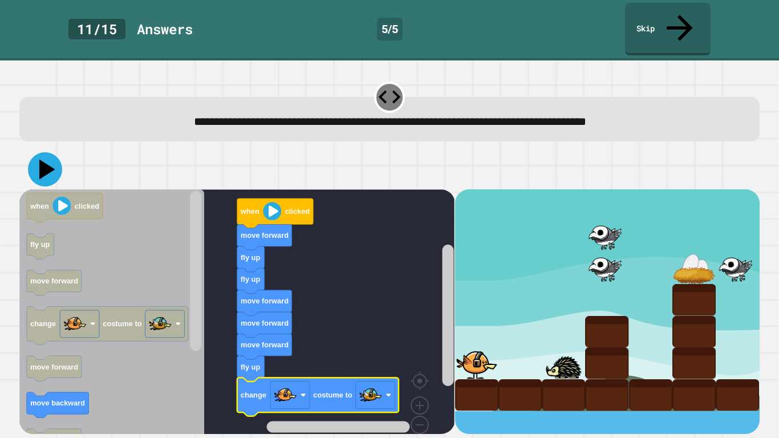
click at [54, 152] on icon at bounding box center [45, 169] width 34 height 34
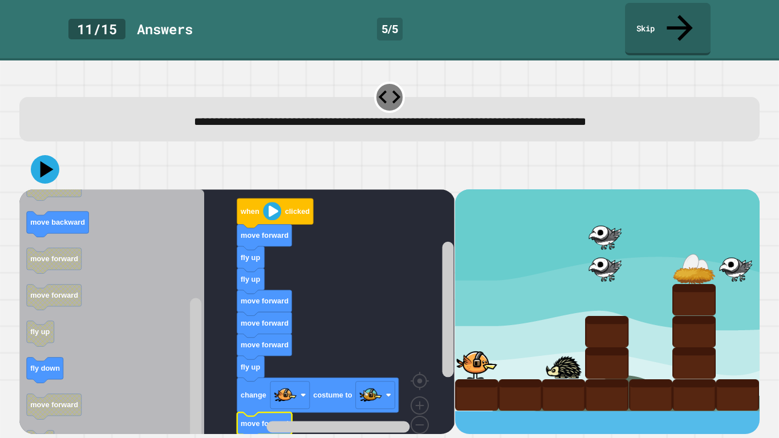
click at [56, 149] on div at bounding box center [389, 169] width 740 height 40
click at [277, 233] on rect "Blockly Workspace" at bounding box center [236, 324] width 435 height 270
click at [55, 152] on icon at bounding box center [45, 169] width 34 height 34
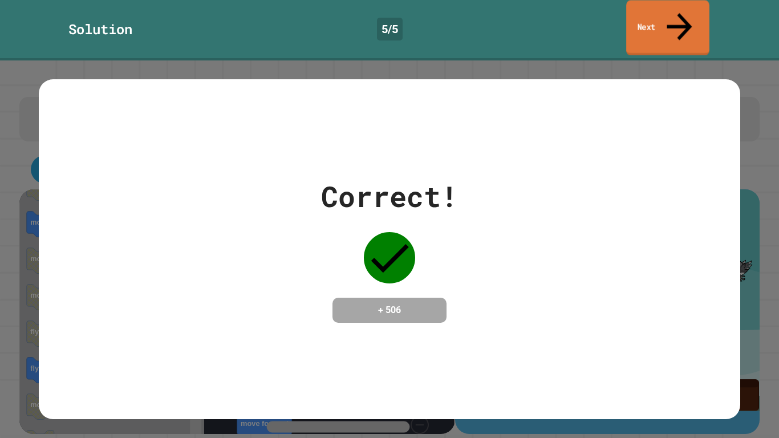
click at [657, 9] on link "Next" at bounding box center [667, 27] width 83 height 55
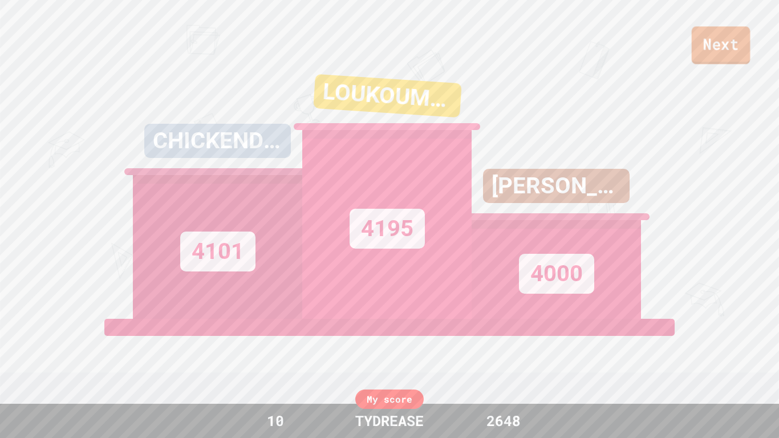
click at [708, 55] on link "Next" at bounding box center [721, 45] width 59 height 38
